Goal: Ask a question

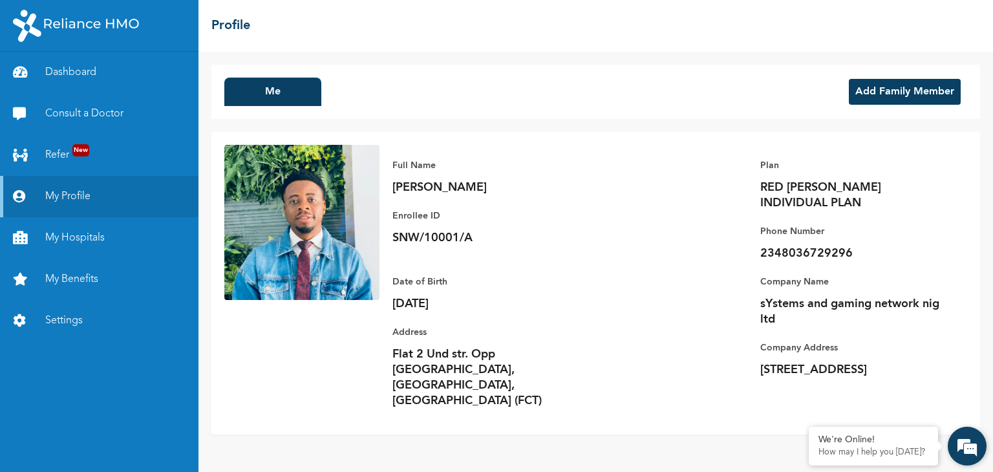
click at [967, 447] on em at bounding box center [967, 446] width 35 height 35
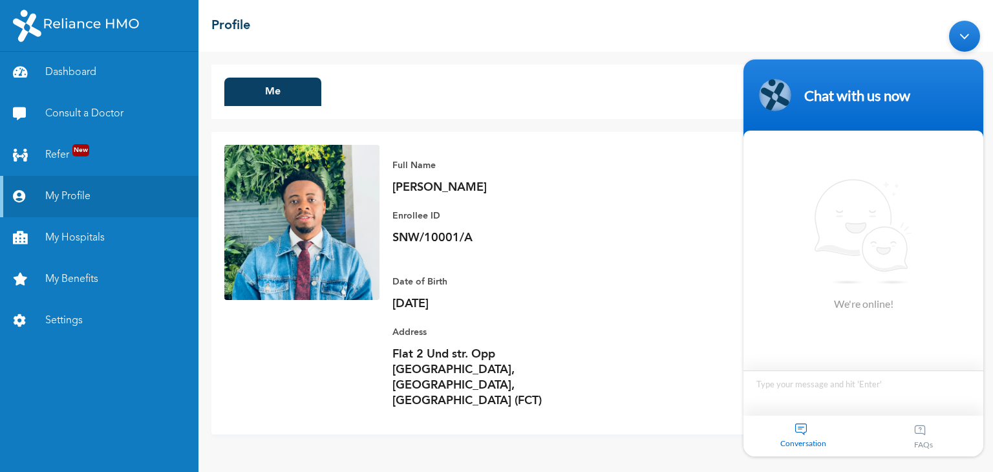
type textarea "H"
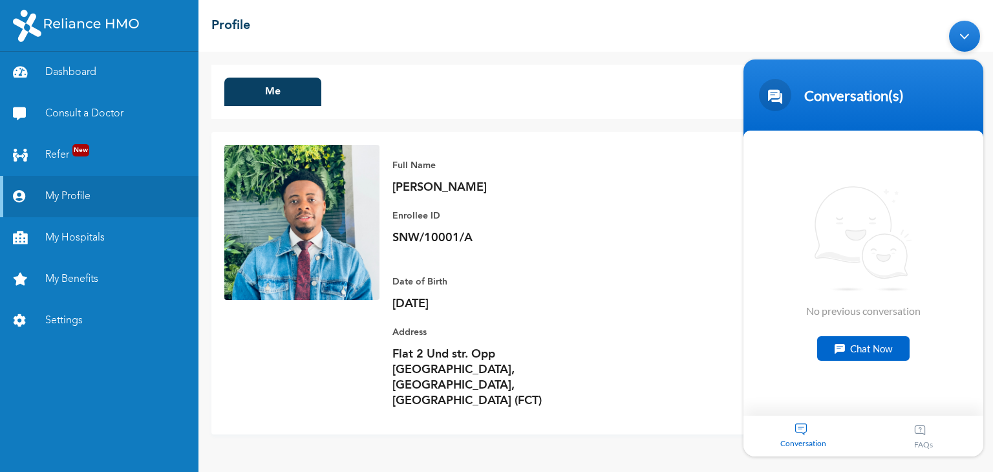
click at [792, 431] on div "Conversation" at bounding box center [803, 435] width 120 height 41
click at [802, 428] on div "Conversation" at bounding box center [803, 435] width 120 height 41
click at [882, 347] on div "Chat Now" at bounding box center [863, 348] width 92 height 25
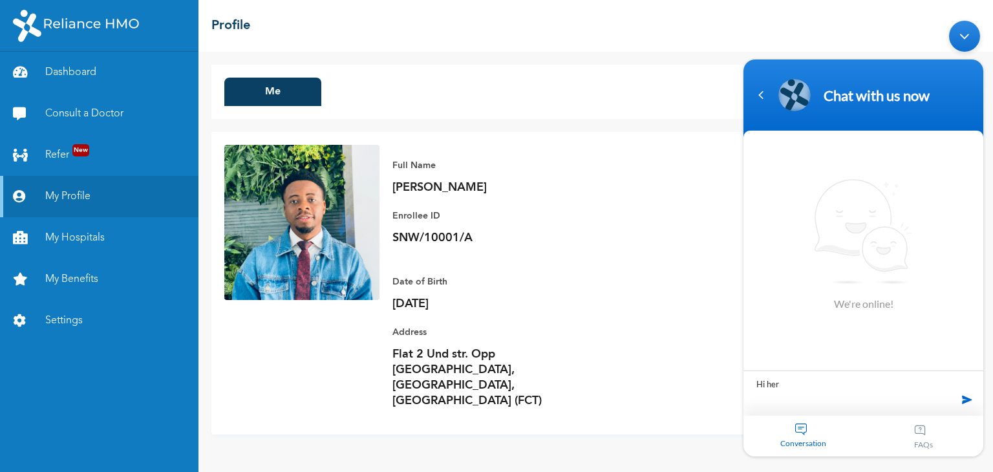
type textarea "Hi here"
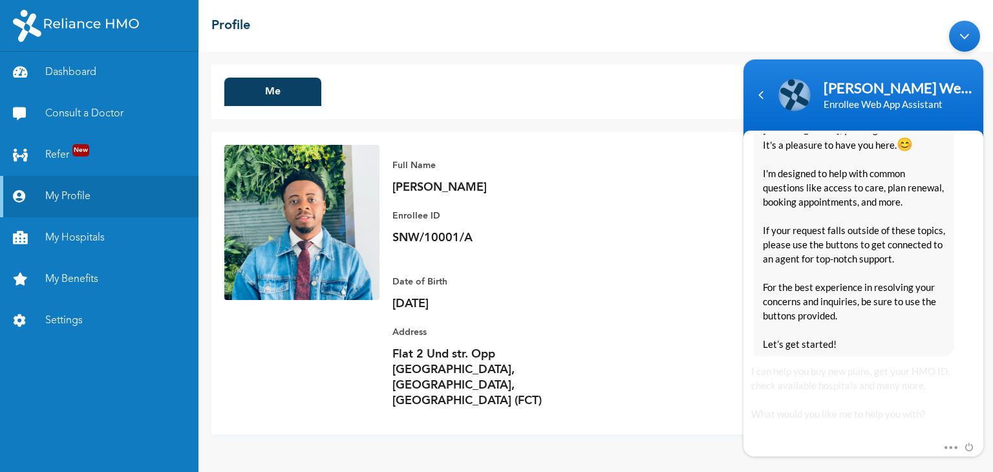
scroll to position [283, 0]
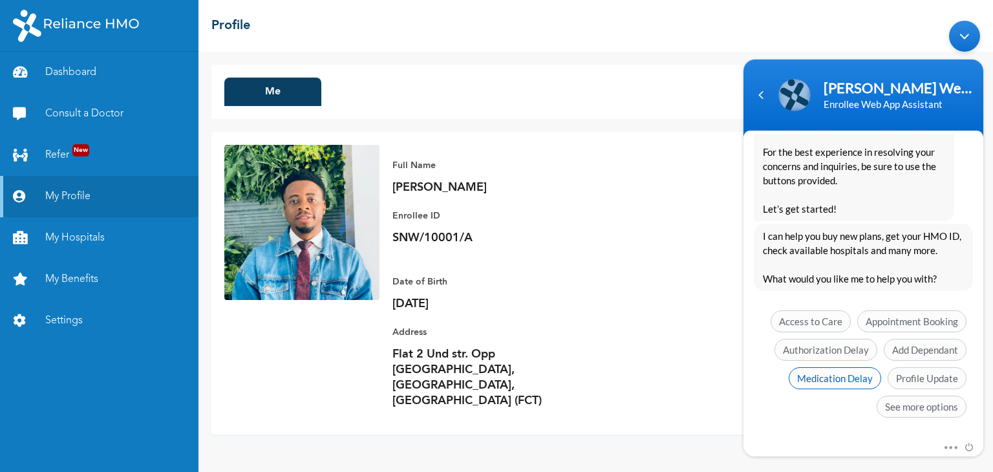
click at [856, 369] on span "Medication Delay" at bounding box center [835, 378] width 92 height 22
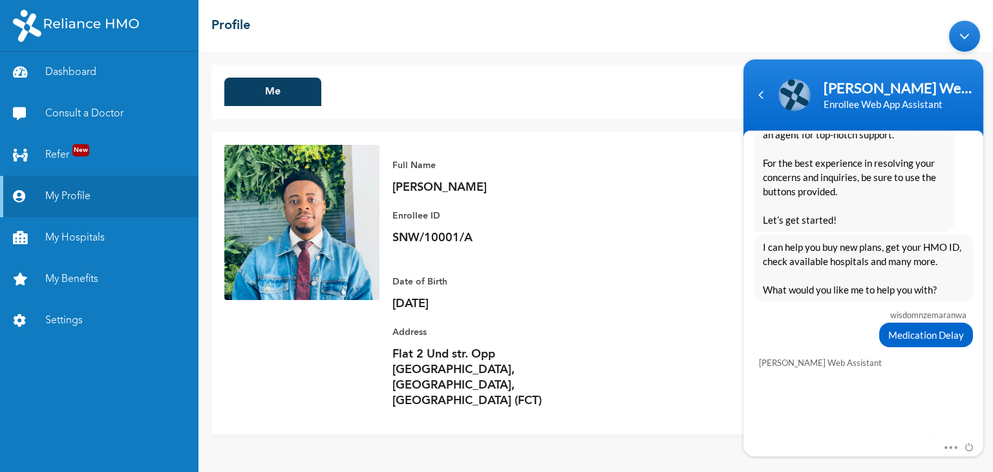
scroll to position [293, 0]
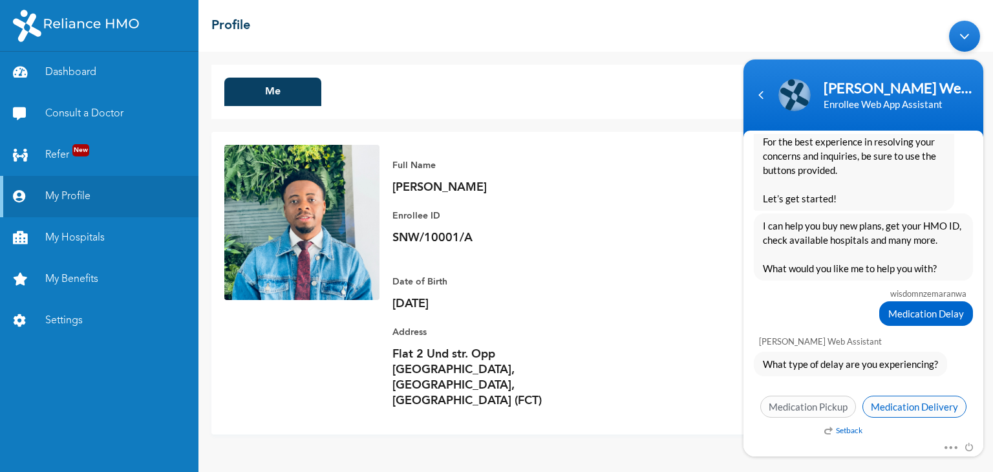
click at [886, 405] on span "Medication Delivery" at bounding box center [914, 406] width 104 height 22
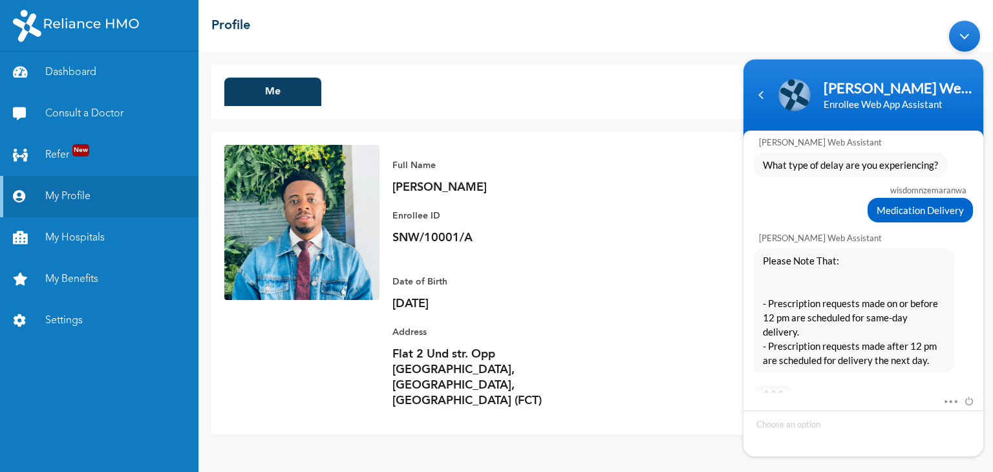
scroll to position [543, 0]
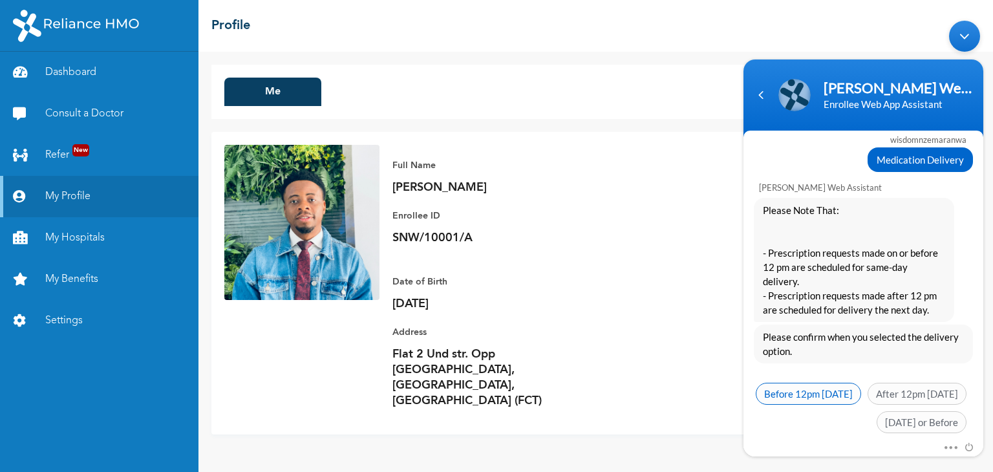
click at [841, 382] on span "Before 12pm [DATE]" at bounding box center [808, 393] width 105 height 22
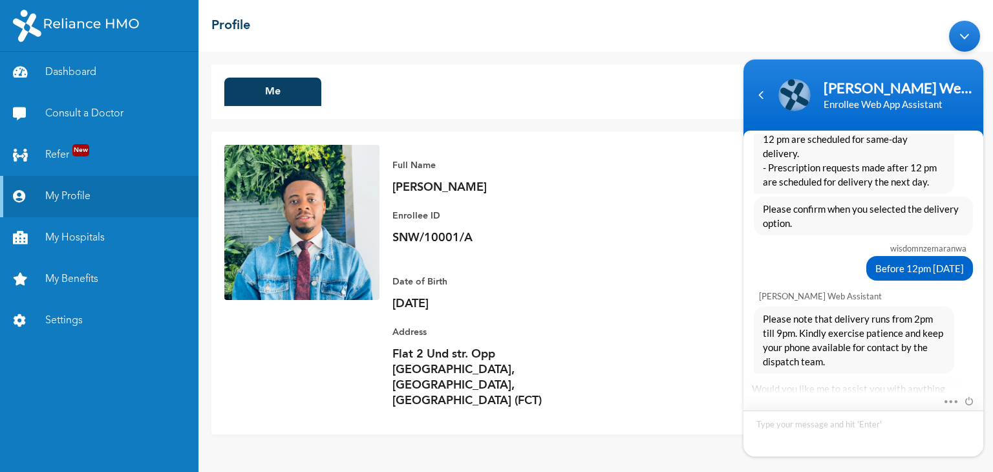
scroll to position [740, 0]
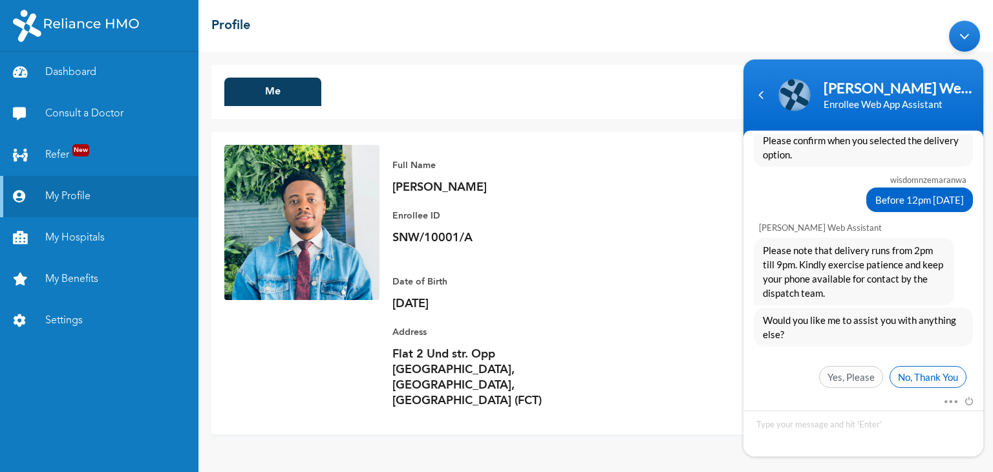
click at [910, 365] on span "No, Thank You" at bounding box center [928, 376] width 77 height 22
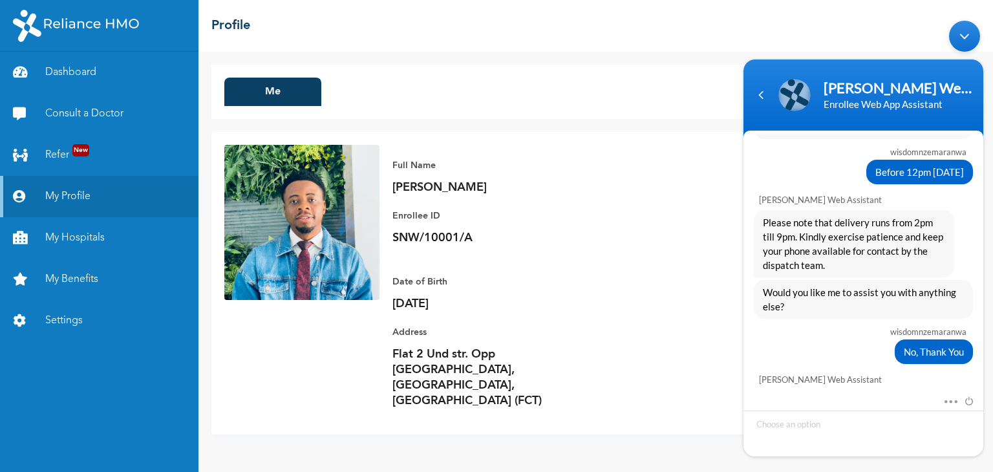
scroll to position [877, 0]
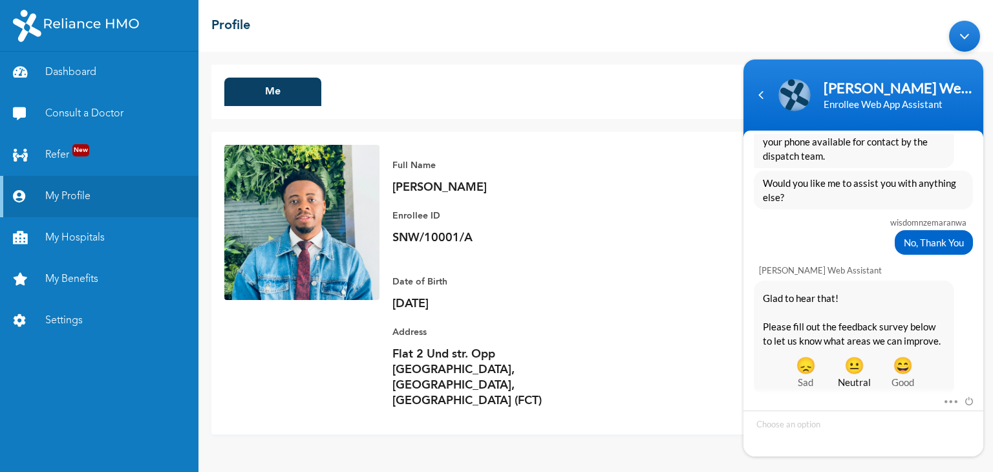
click at [854, 357] on span "😐" at bounding box center [854, 364] width 48 height 14
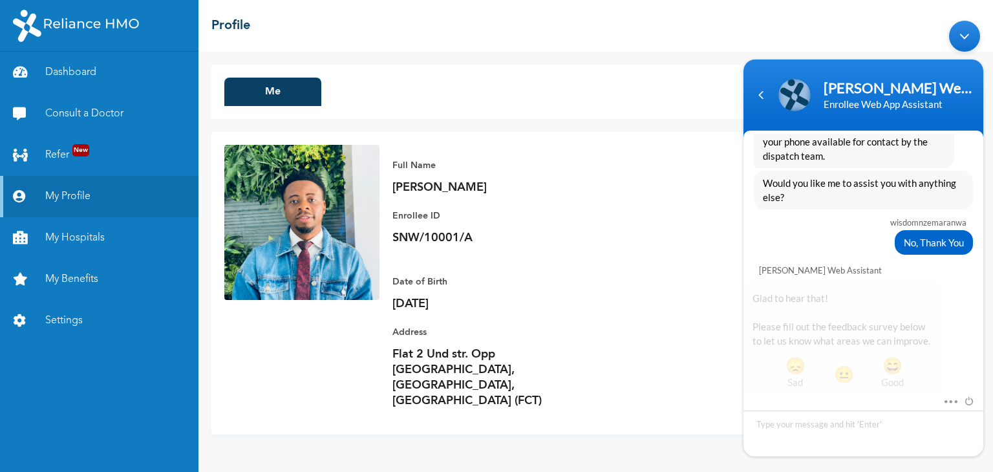
scroll to position [890, 0]
